Goal: Task Accomplishment & Management: Use online tool/utility

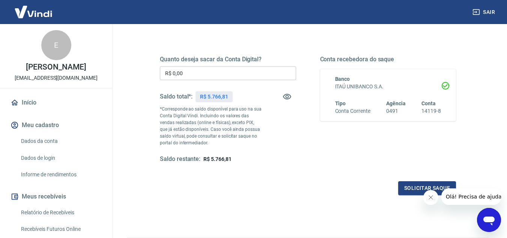
scroll to position [113, 0]
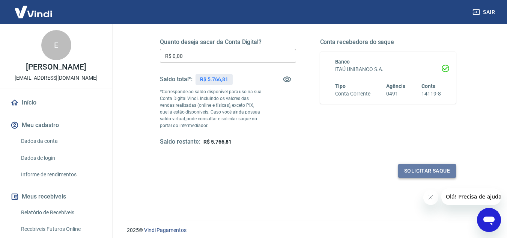
click at [422, 171] on button "Solicitar saque" at bounding box center [427, 171] width 58 height 14
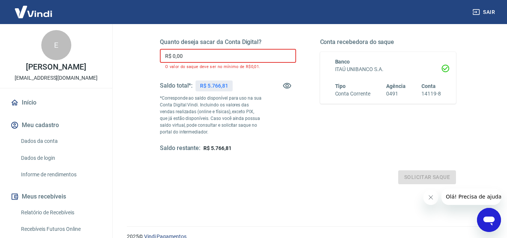
click at [210, 60] on input "R$ 0,00" at bounding box center [228, 56] width 136 height 14
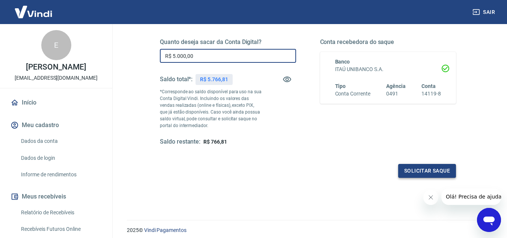
type input "R$ 5.000,00"
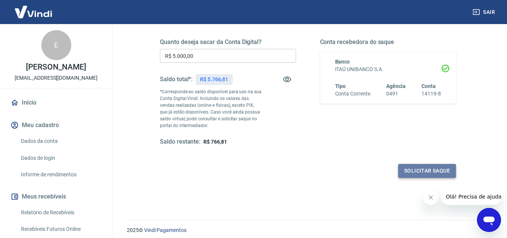
click at [424, 172] on button "Solicitar saque" at bounding box center [427, 171] width 58 height 14
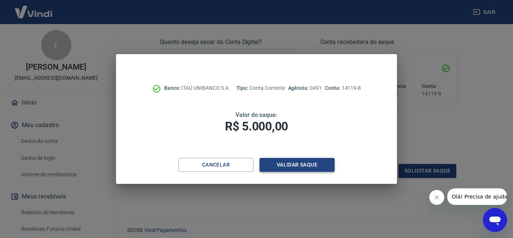
click at [308, 165] on button "Validar saque" at bounding box center [296, 165] width 75 height 14
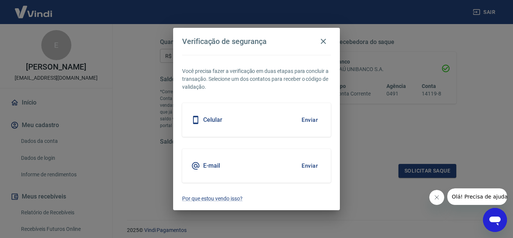
click at [277, 121] on div "Celular Enviar" at bounding box center [256, 120] width 149 height 34
click at [303, 120] on button "Enviar" at bounding box center [309, 120] width 24 height 16
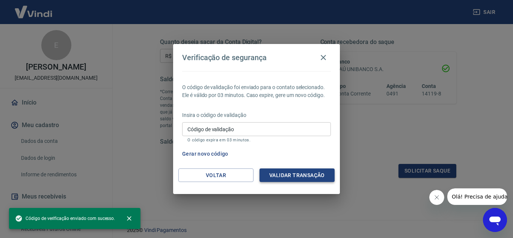
click at [299, 176] on button "Validar transação" at bounding box center [296, 175] width 75 height 14
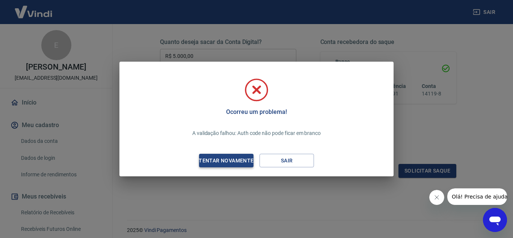
click at [241, 161] on div "Tentar novamente" at bounding box center [226, 160] width 73 height 9
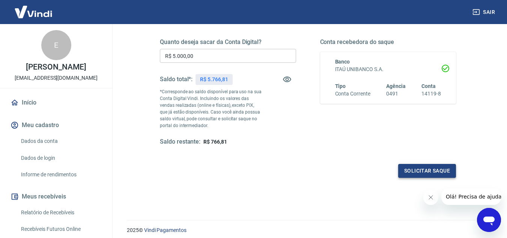
click at [415, 168] on button "Solicitar saque" at bounding box center [427, 171] width 58 height 14
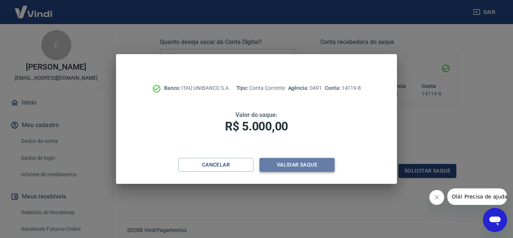
click at [276, 164] on button "Validar saque" at bounding box center [296, 165] width 75 height 14
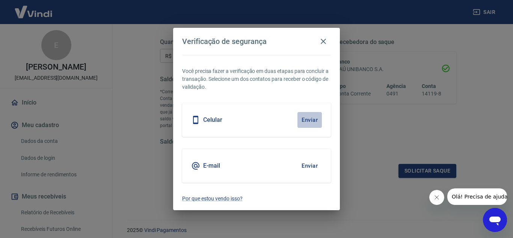
click at [309, 119] on button "Enviar" at bounding box center [309, 120] width 24 height 16
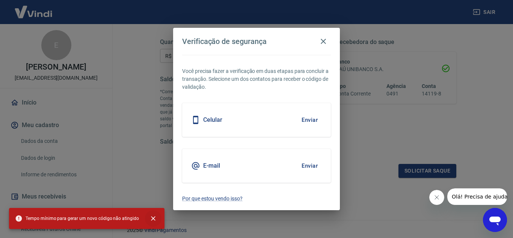
click at [151, 218] on icon "close" at bounding box center [153, 218] width 5 height 5
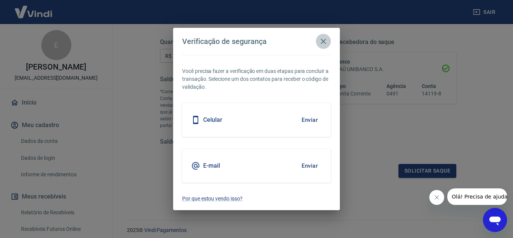
click at [323, 41] on icon "button" at bounding box center [323, 41] width 5 height 5
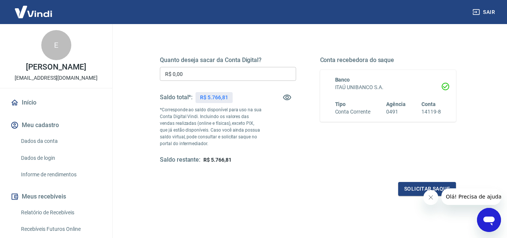
scroll to position [113, 0]
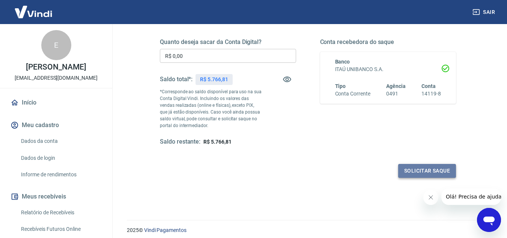
click at [413, 173] on button "Solicitar saque" at bounding box center [427, 171] width 58 height 14
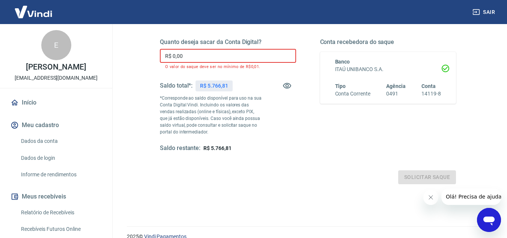
click at [191, 52] on input "R$ 0,00" at bounding box center [228, 56] width 136 height 14
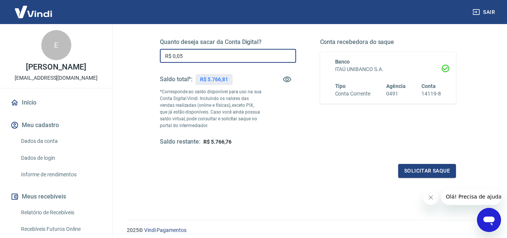
type input "R$ 0,00"
click at [312, 173] on div "Solicitar saque" at bounding box center [308, 171] width 296 height 14
